Goal: Information Seeking & Learning: Learn about a topic

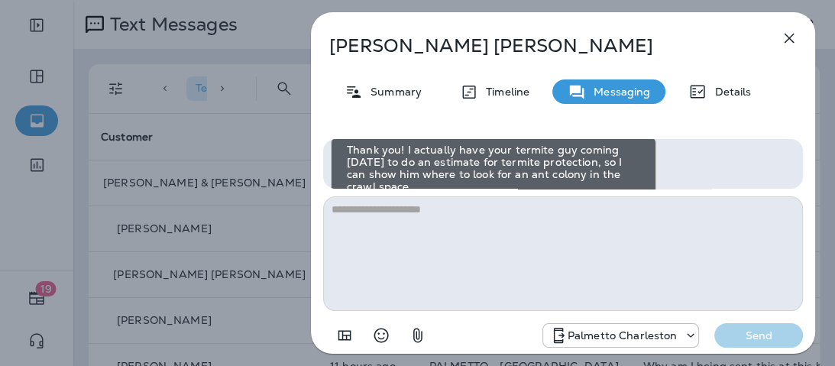
scroll to position [-61, 0]
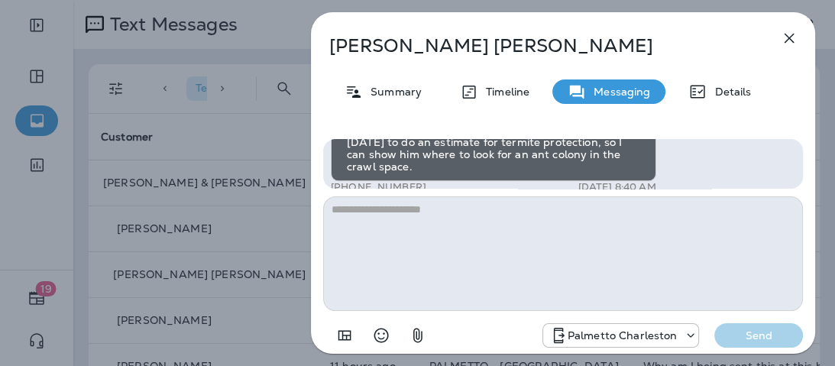
click at [791, 40] on icon "button" at bounding box center [789, 38] width 18 height 18
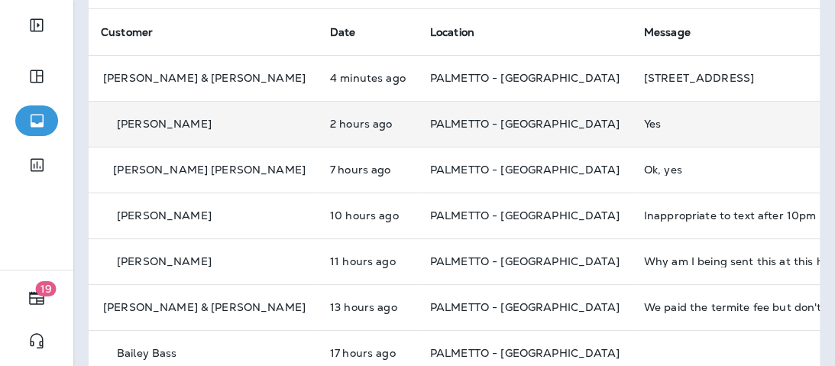
scroll to position [185, 0]
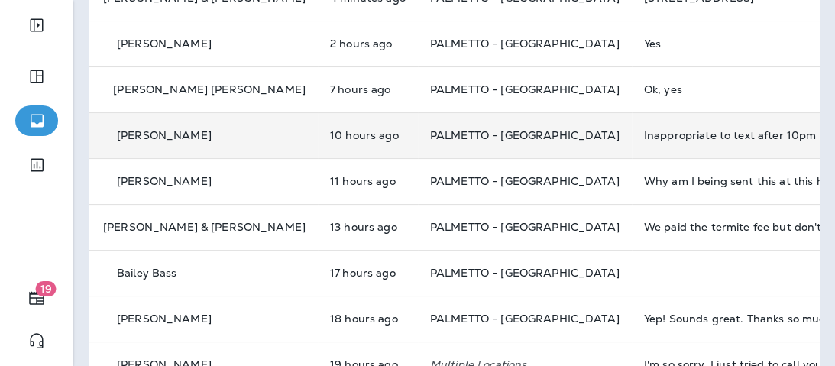
click at [318, 145] on td "10 hours ago" at bounding box center [368, 135] width 100 height 46
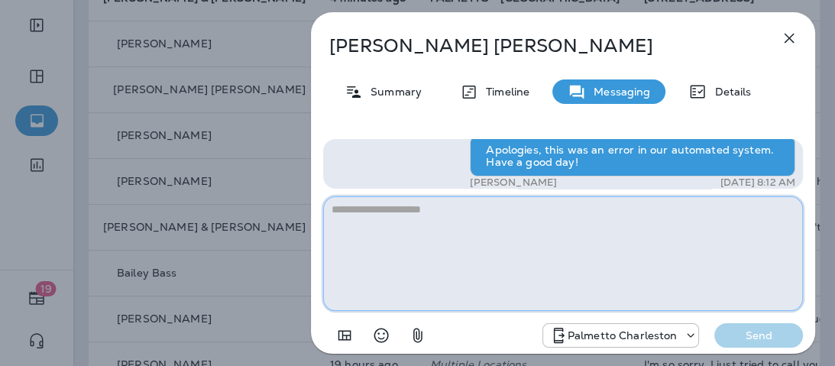
scroll to position [-9, 0]
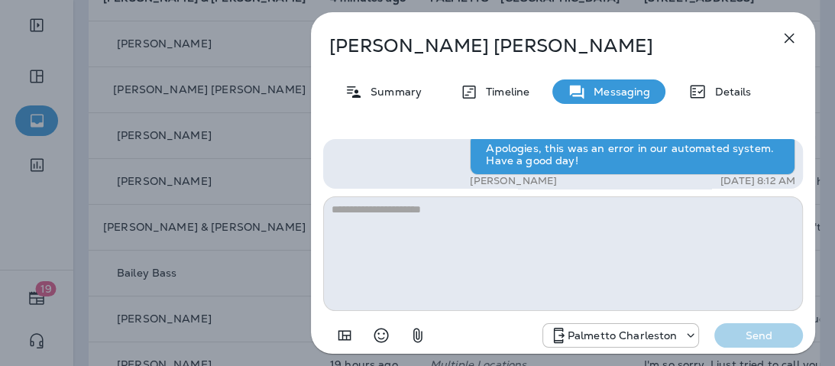
click at [795, 35] on icon "button" at bounding box center [789, 38] width 18 height 18
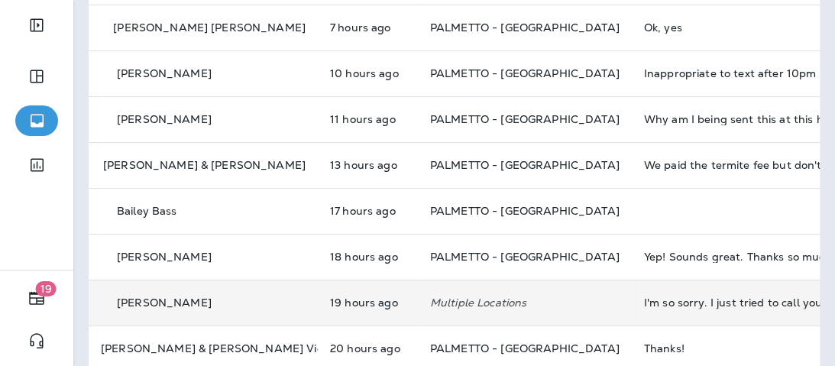
scroll to position [246, 0]
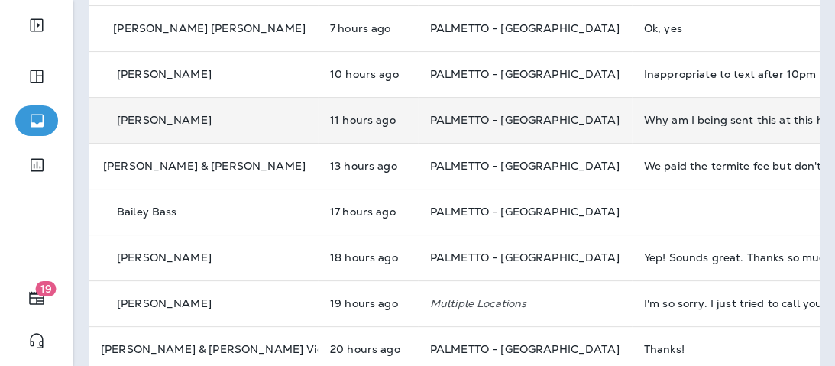
click at [654, 114] on div "Why am I being sent this at this hour?" at bounding box center [746, 120] width 205 height 12
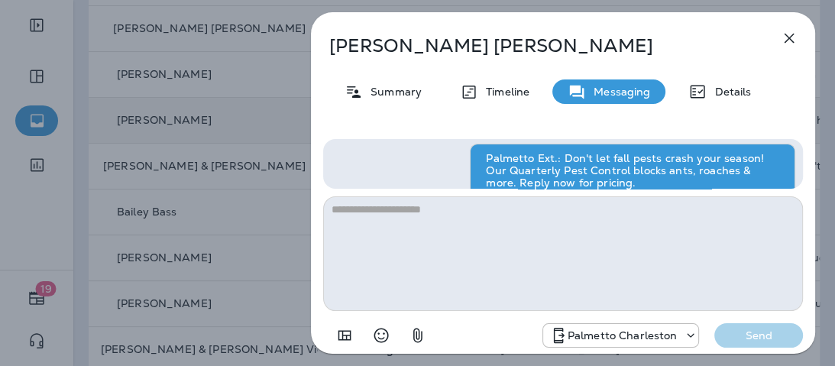
scroll to position [-148, 0]
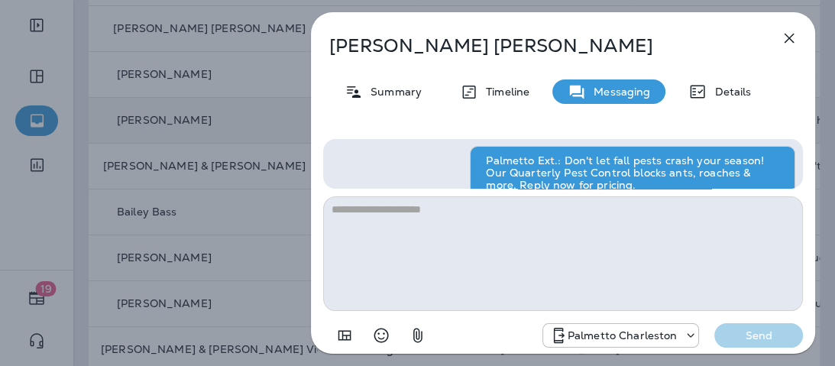
click at [789, 40] on icon "button" at bounding box center [789, 38] width 18 height 18
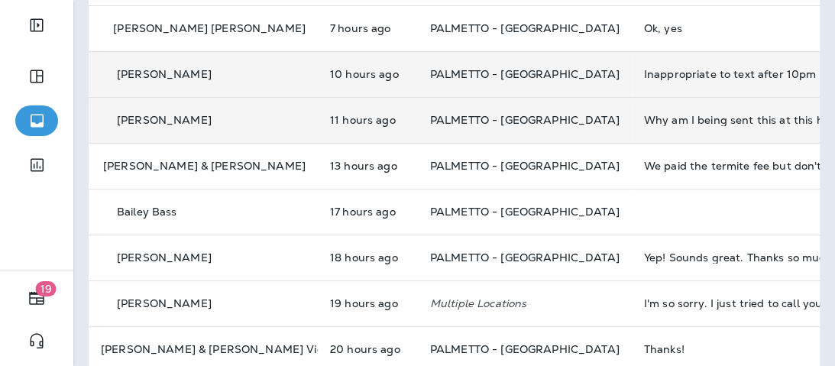
click at [632, 82] on td "Inappropriate to text after 10pm" at bounding box center [746, 74] width 229 height 46
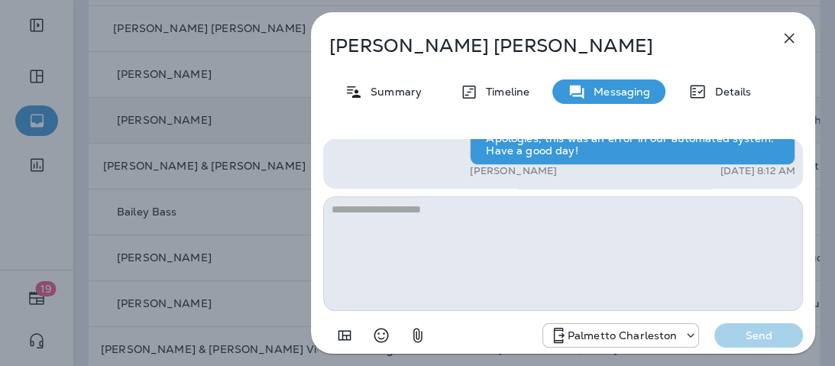
click at [786, 44] on icon "button" at bounding box center [789, 38] width 18 height 18
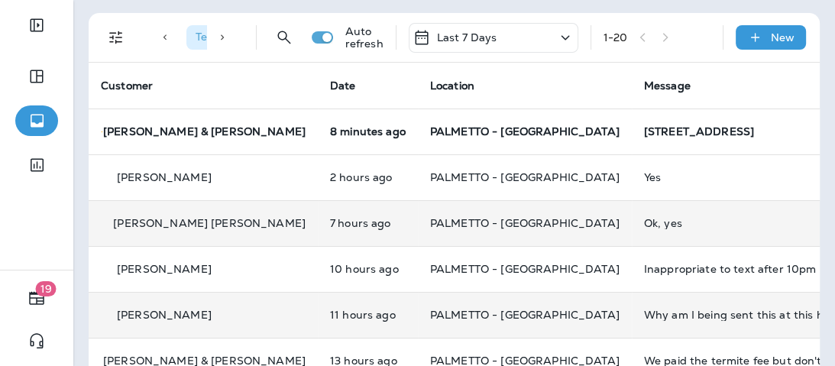
scroll to position [122, 0]
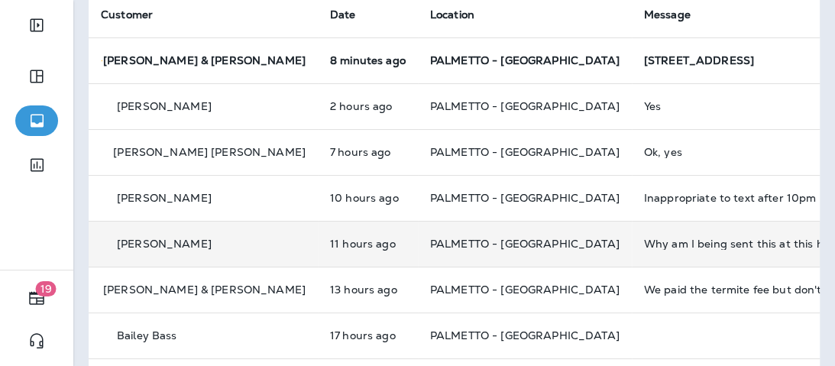
click at [644, 240] on div "Why am I being sent this at this hour?" at bounding box center [746, 244] width 205 height 12
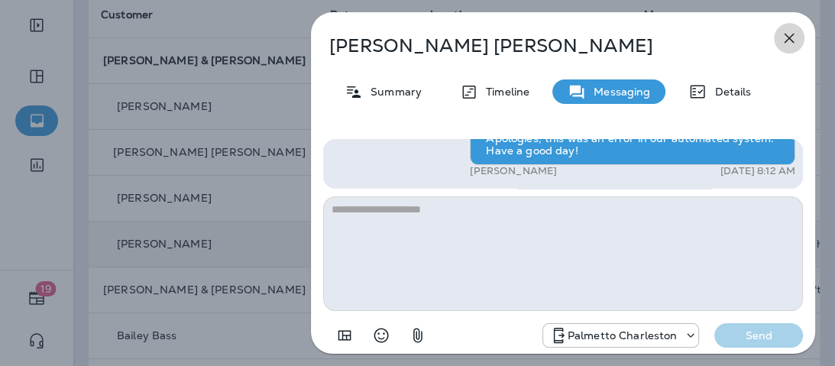
click at [792, 40] on icon "button" at bounding box center [789, 38] width 18 height 18
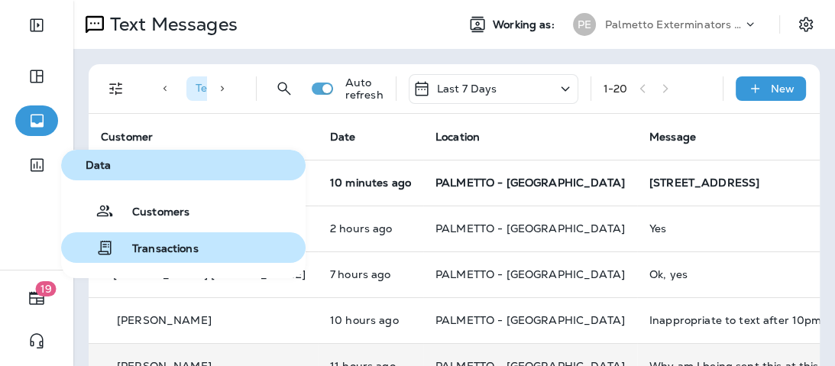
click at [158, 251] on span "Transactions" at bounding box center [156, 249] width 85 height 15
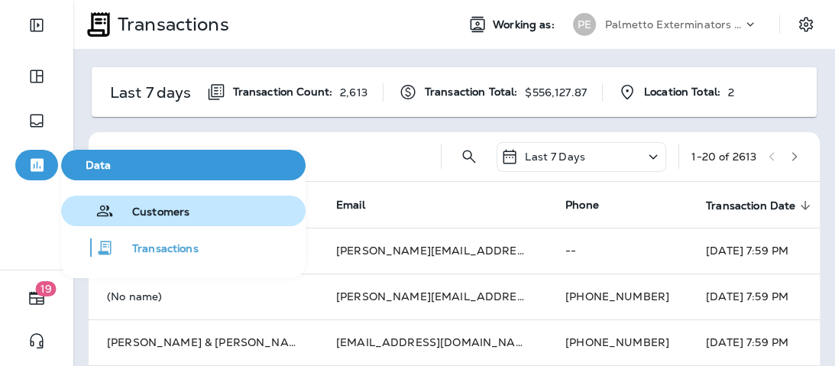
click at [142, 211] on span "Customers" at bounding box center [152, 213] width 76 height 15
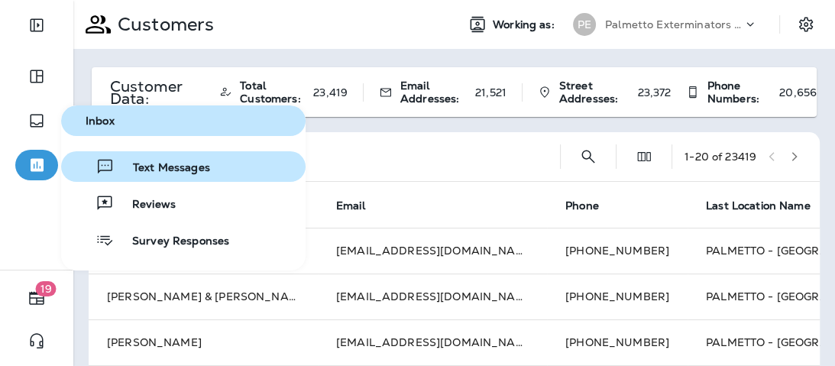
click at [134, 167] on span "Text Messages" at bounding box center [163, 168] width 96 height 15
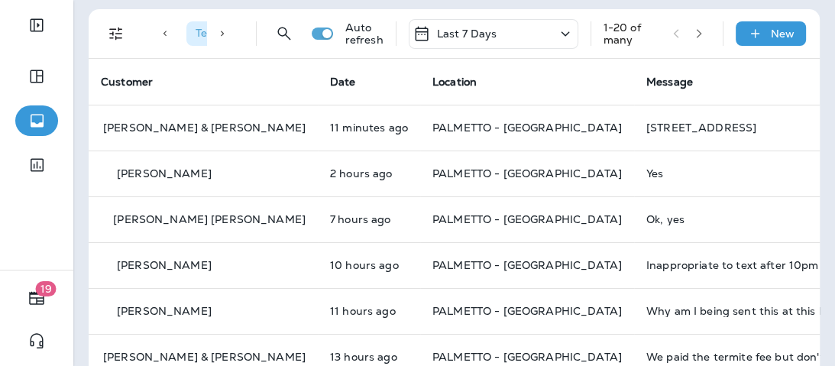
scroll to position [2, 0]
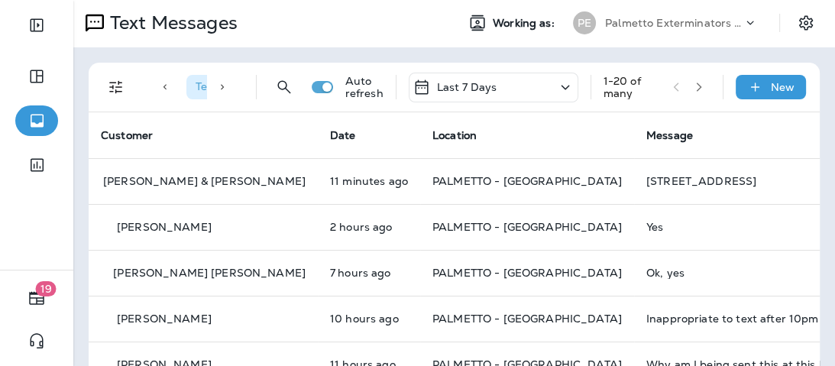
click at [695, 89] on icon "button" at bounding box center [699, 87] width 11 height 11
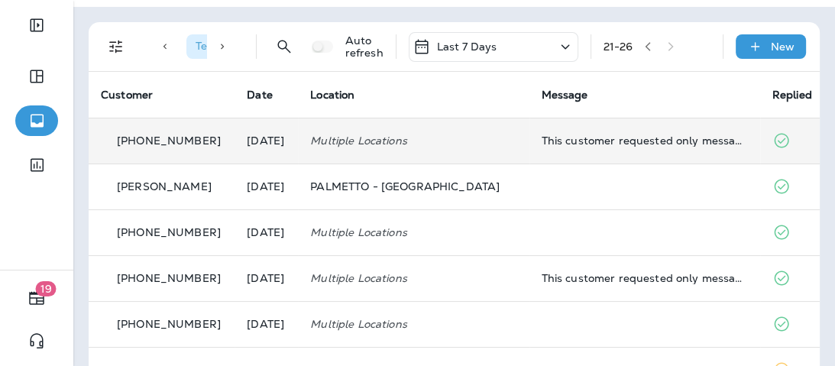
scroll to position [0, 0]
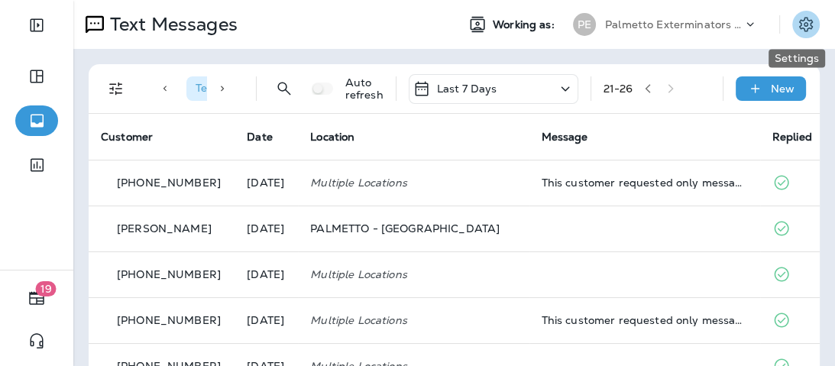
click at [797, 28] on icon "Settings" at bounding box center [806, 24] width 18 height 18
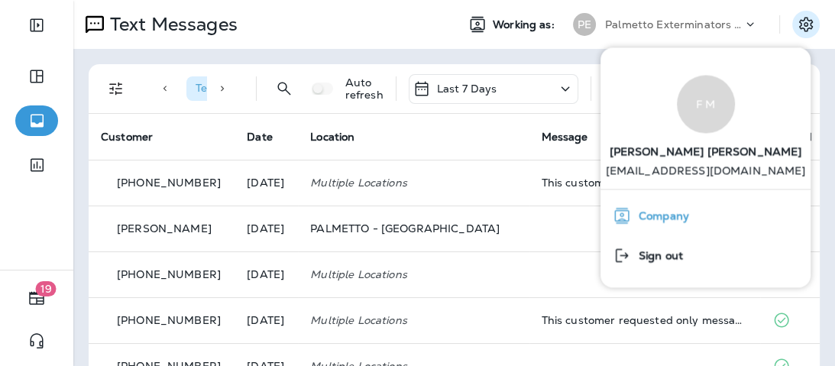
click at [680, 220] on span "Company" at bounding box center [660, 216] width 58 height 13
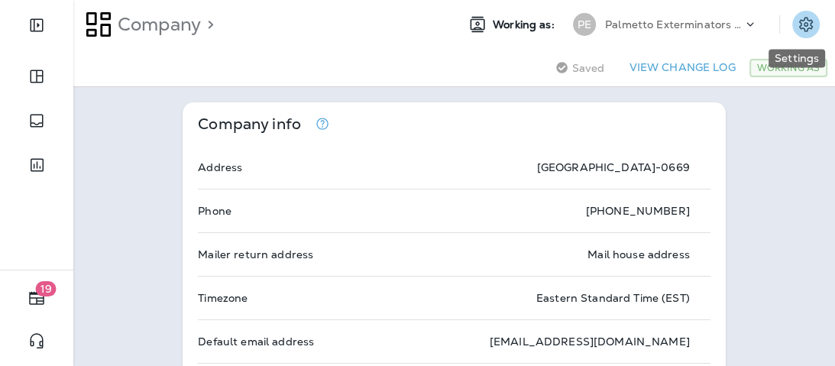
click at [797, 27] on icon "Settings" at bounding box center [806, 24] width 18 height 18
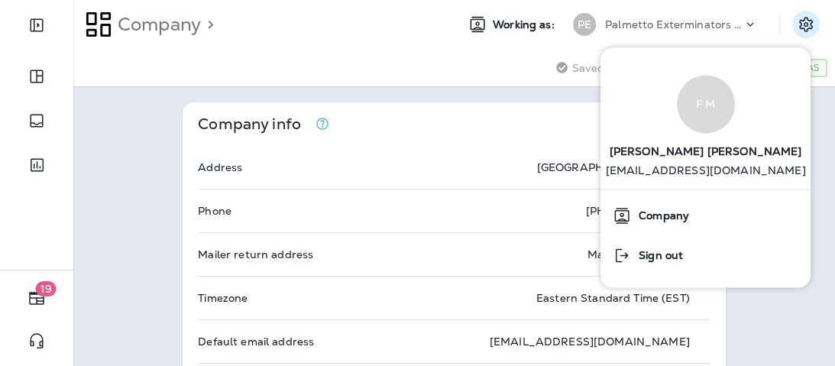
click at [701, 113] on div "F M" at bounding box center [706, 104] width 58 height 58
